Goal: Information Seeking & Learning: Learn about a topic

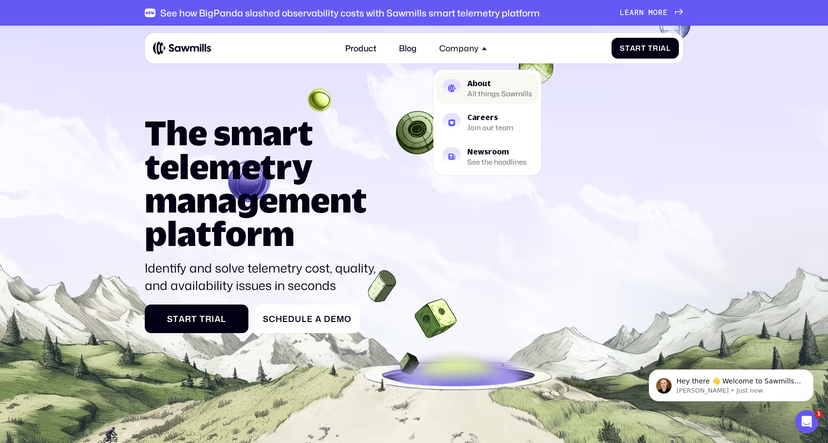
click at [502, 91] on div "All things Sawmills" at bounding box center [499, 94] width 65 height 6
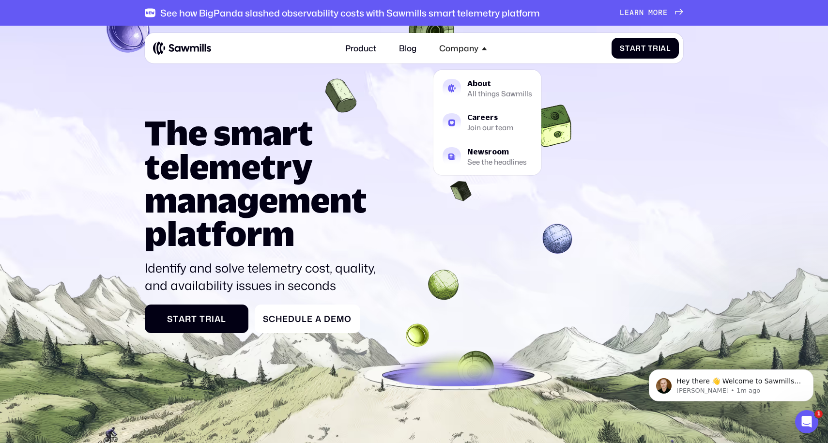
click at [61, 138] on icon at bounding box center [414, 278] width 828 height 518
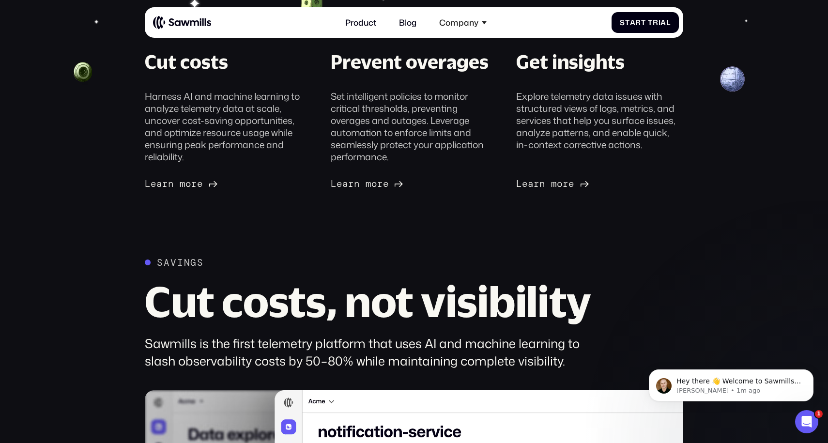
scroll to position [363, 0]
click at [56, 162] on div "Cut costs Harness AI and machine learning to analyze telemetry data at scale, u…" at bounding box center [413, 119] width 807 height 140
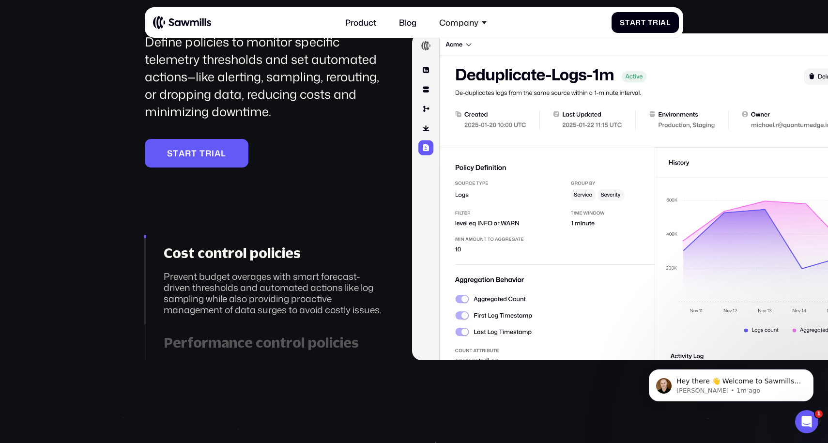
scroll to position [1573, 0]
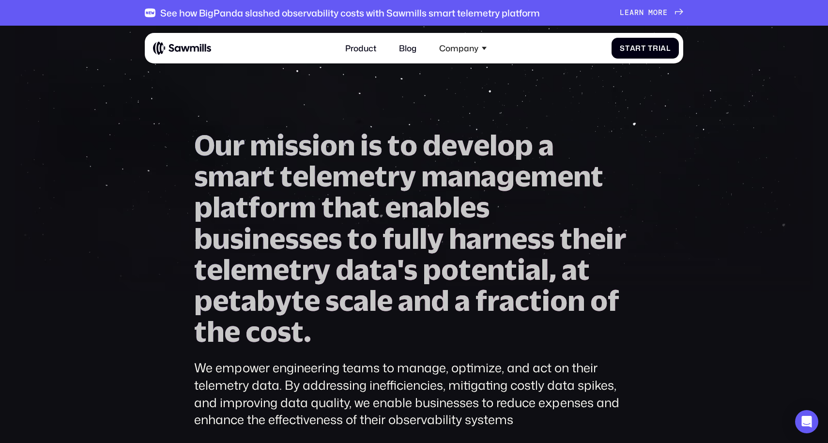
click at [685, 115] on section "O u r m i s s i o n i s t o d e v e l o p a s m a r t t e l e m e t r y m a n a…" at bounding box center [414, 310] width 828 height 569
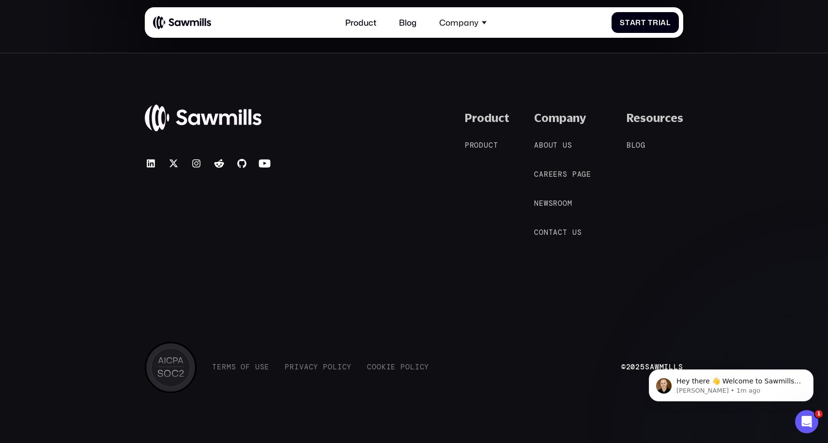
scroll to position [1969, 0]
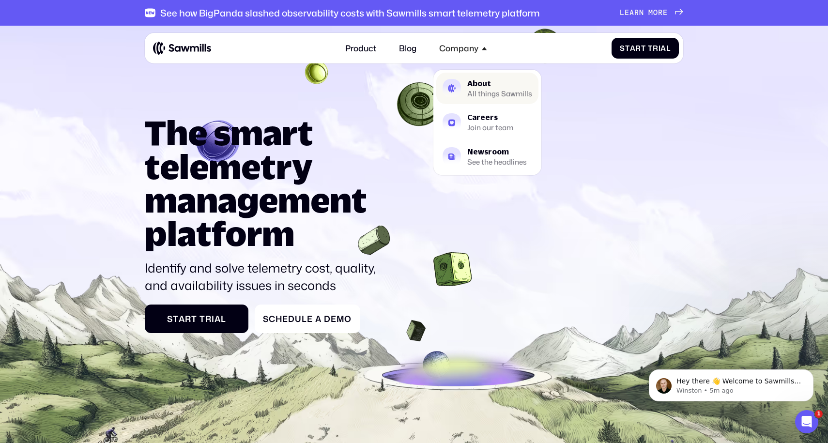
click at [486, 92] on div "All things Sawmills" at bounding box center [499, 94] width 65 height 6
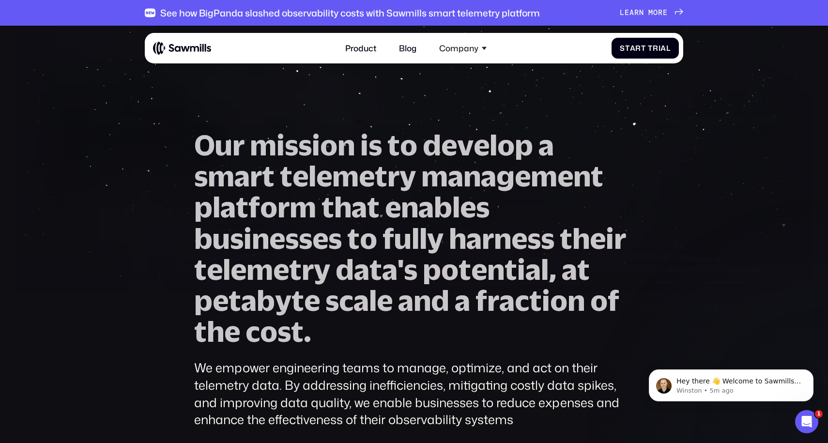
click at [772, 131] on section "O u r m i s s i o n i s t o d e v e l o p a s m a r t t e l e m e t r y m a n a…" at bounding box center [414, 310] width 828 height 569
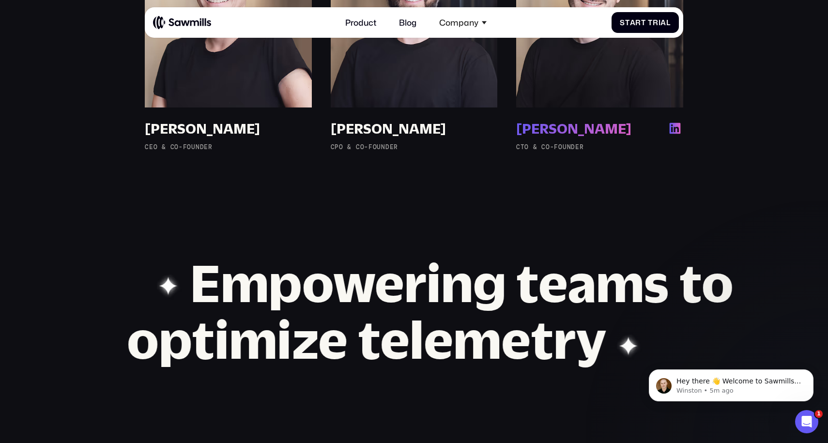
scroll to position [871, 0]
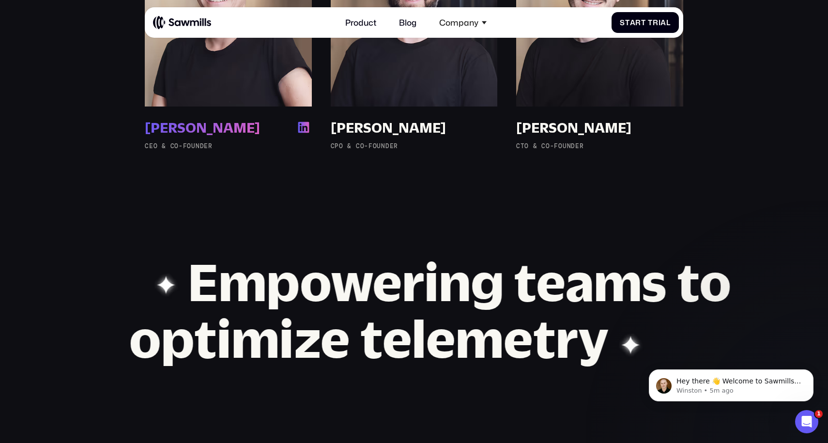
click at [196, 125] on div "[PERSON_NAME]" at bounding box center [202, 127] width 115 height 17
